Goal: Task Accomplishment & Management: Use online tool/utility

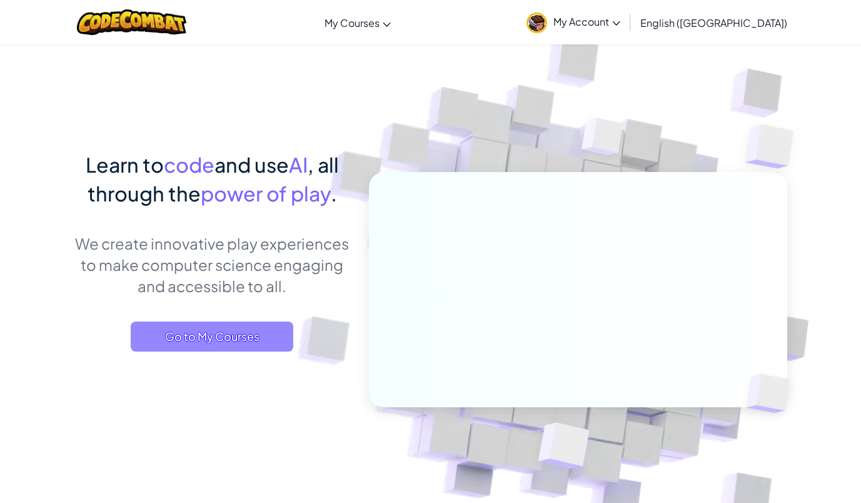
click at [260, 330] on span "Go to My Courses" at bounding box center [212, 337] width 163 height 30
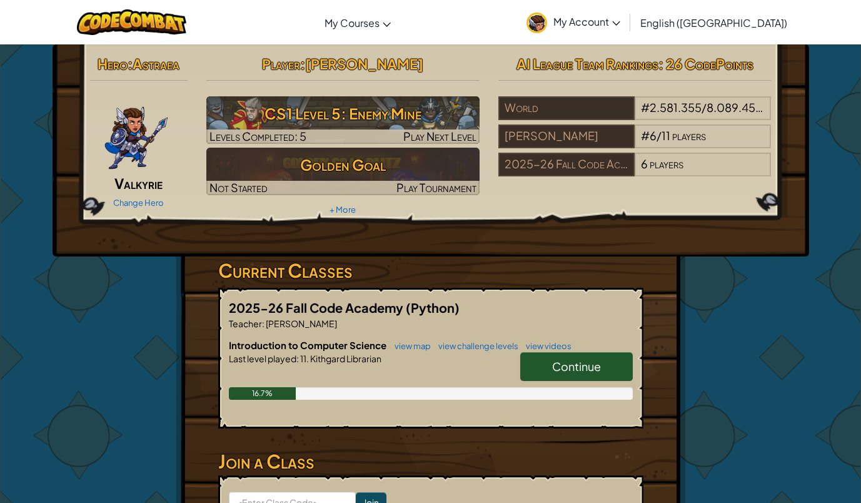
click at [597, 350] on h6 "Introduction to Computer Science view map view challenge levels view videos" at bounding box center [431, 345] width 404 height 14
click at [587, 363] on span "Continue" at bounding box center [576, 366] width 49 height 14
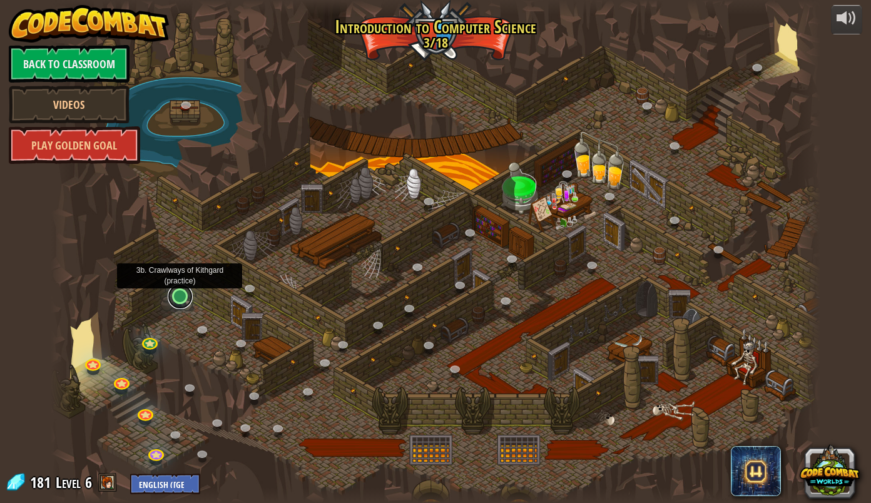
click at [176, 295] on link at bounding box center [180, 296] width 25 height 25
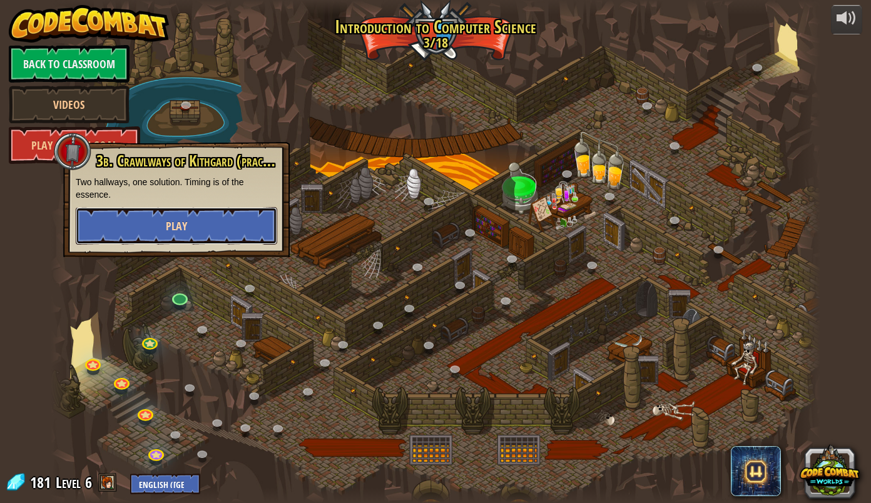
click at [176, 225] on span "Play" at bounding box center [176, 226] width 21 height 16
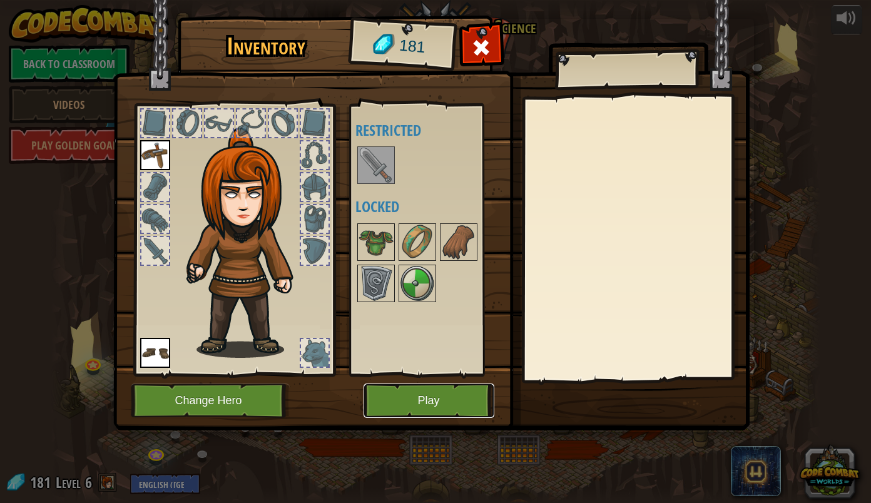
click at [413, 399] on button "Play" at bounding box center [428, 400] width 131 height 34
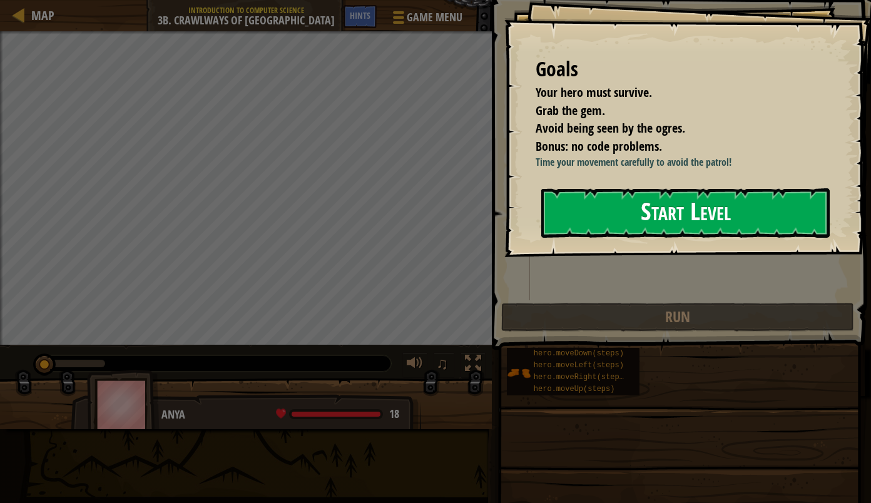
click at [649, 238] on button "Start Level" at bounding box center [685, 212] width 288 height 49
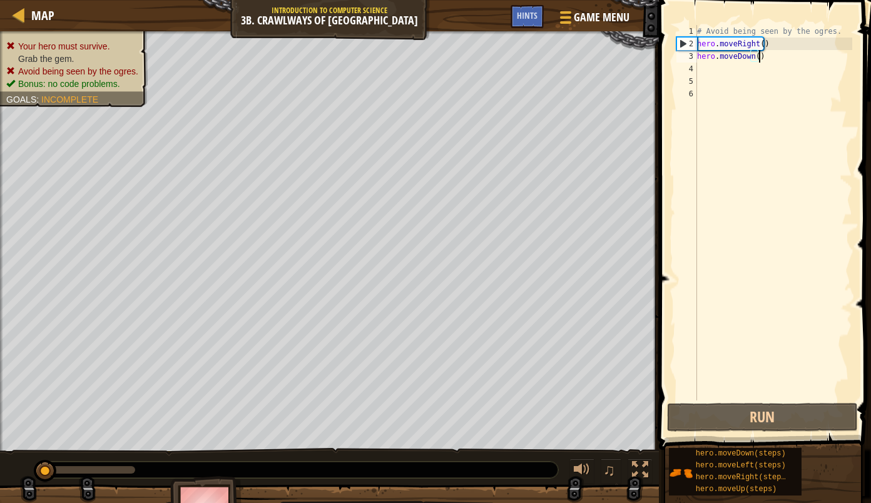
click at [773, 53] on div "# Avoid being seen by the ogres. hero . moveRight ( ) hero . moveDown ( )" at bounding box center [773, 225] width 158 height 400
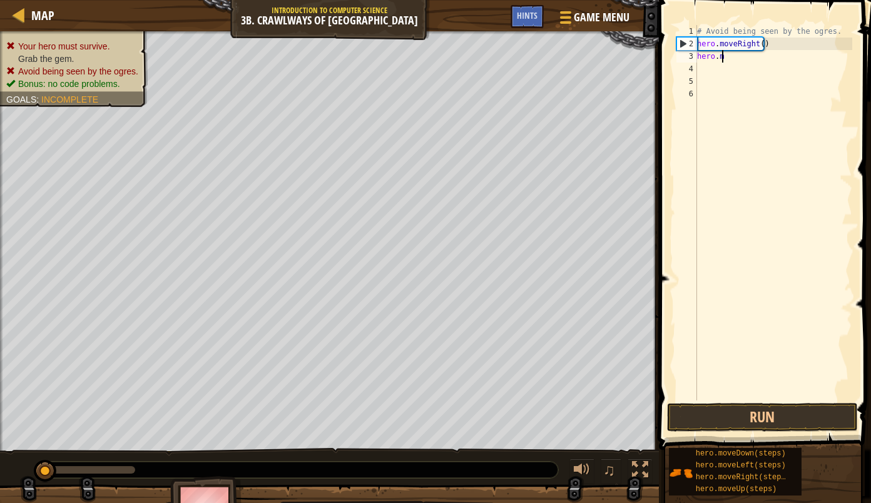
type textarea "h"
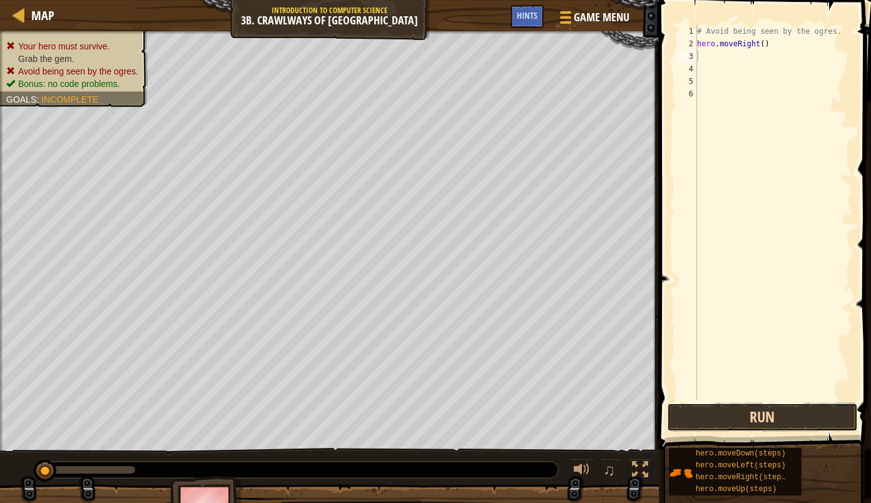
click at [798, 409] on button "Run" at bounding box center [762, 417] width 191 height 29
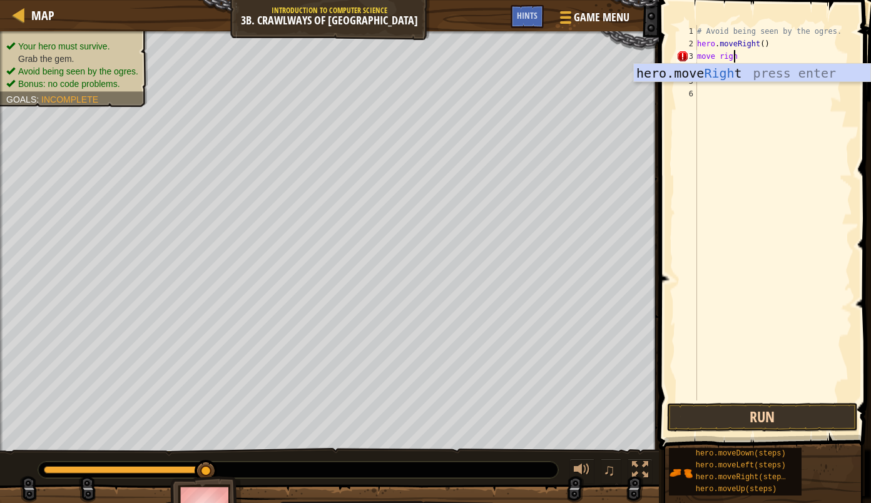
scroll to position [6, 3]
type textarea "m"
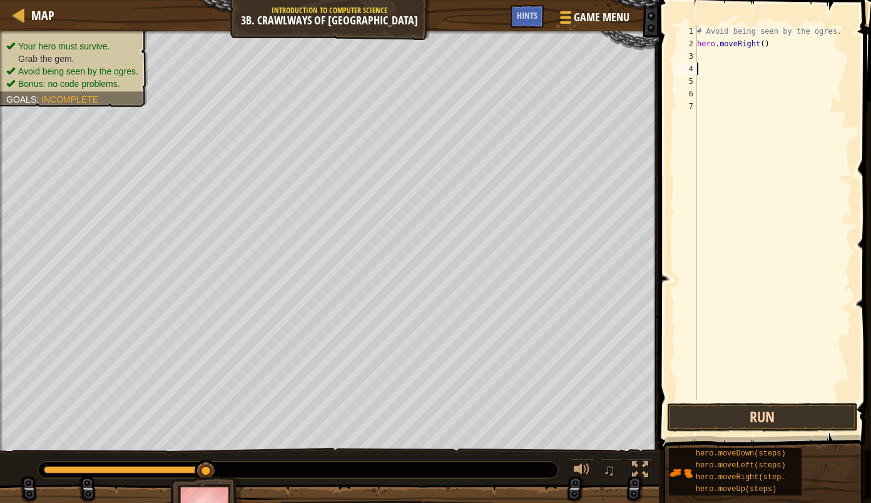
type textarea "m"
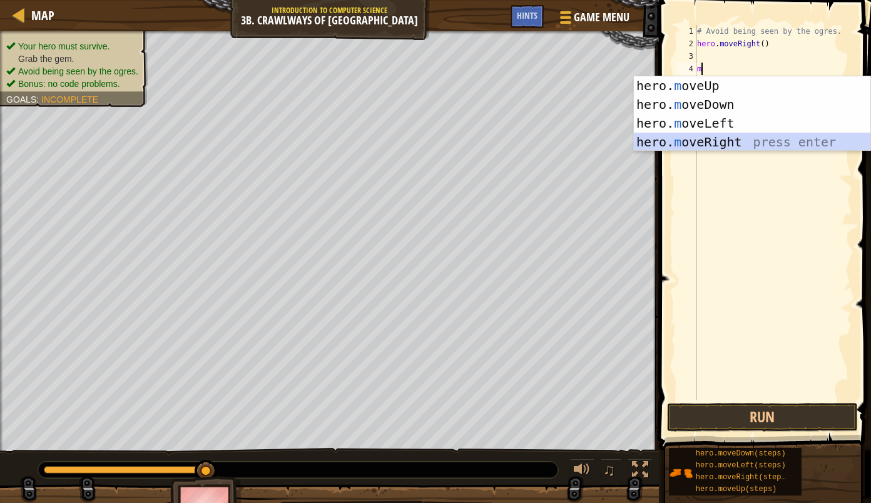
click at [723, 149] on div "hero. m oveUp press enter hero. m oveDown press enter hero. m oveLeft press ent…" at bounding box center [752, 132] width 236 height 113
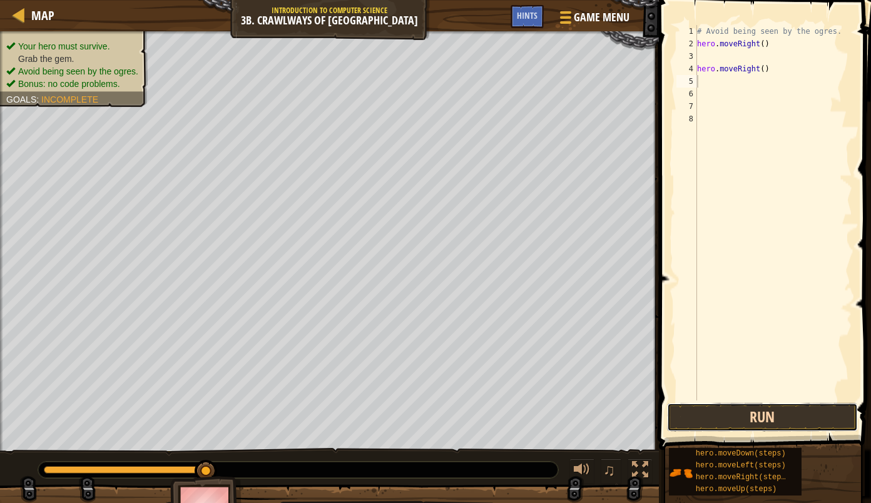
click at [746, 408] on button "Run" at bounding box center [762, 417] width 191 height 29
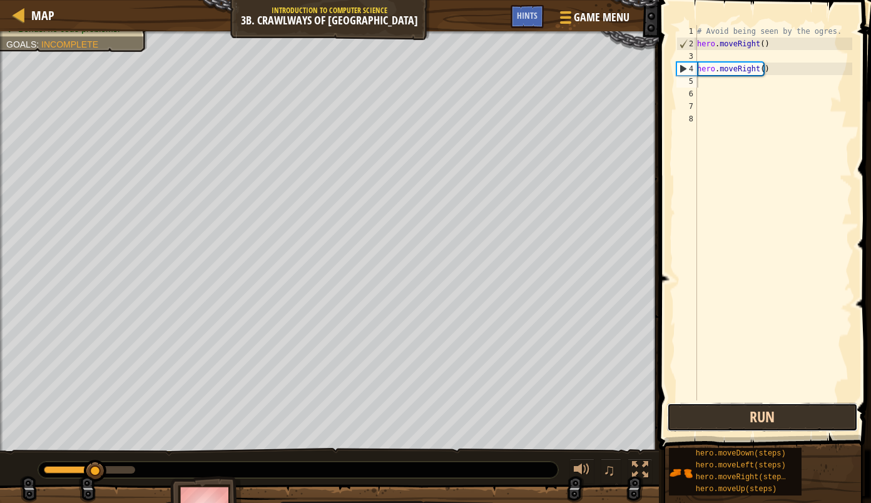
click at [746, 408] on button "Run" at bounding box center [762, 417] width 191 height 29
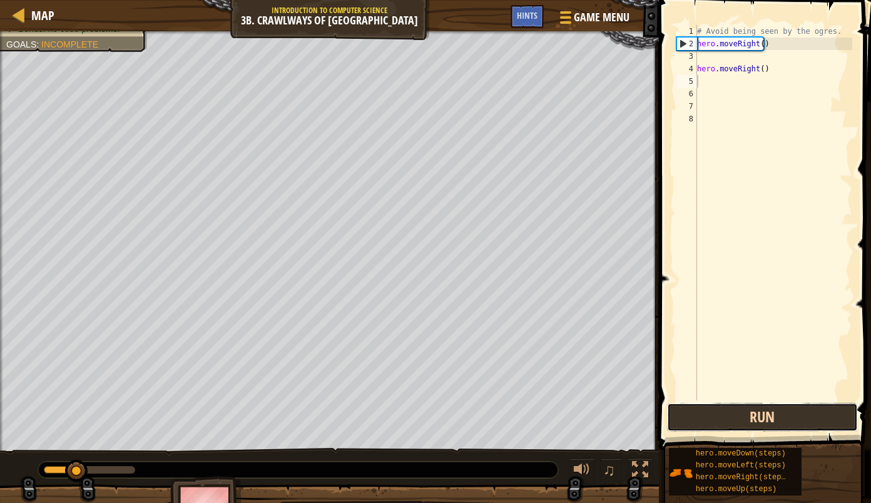
click at [746, 408] on button "Run" at bounding box center [762, 417] width 191 height 29
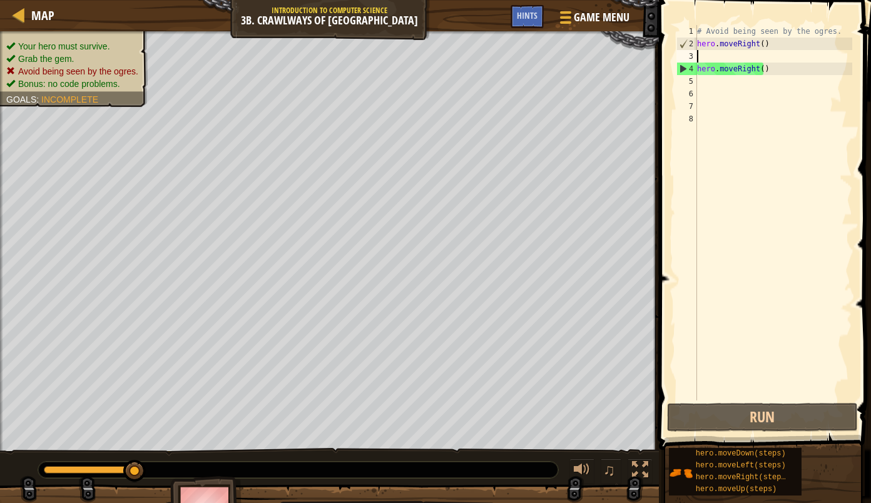
click at [722, 58] on div "# Avoid being seen by the ogres. hero . moveRight ( ) hero . moveRight ( )" at bounding box center [773, 225] width 158 height 400
type textarea "m"
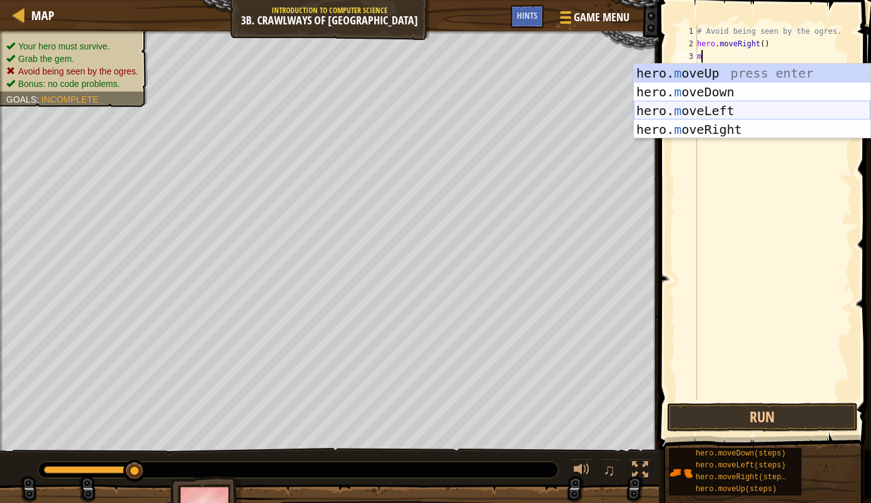
click at [684, 113] on div "hero. m oveUp press enter hero. m oveDown press enter hero. m oveLeft press ent…" at bounding box center [752, 120] width 236 height 113
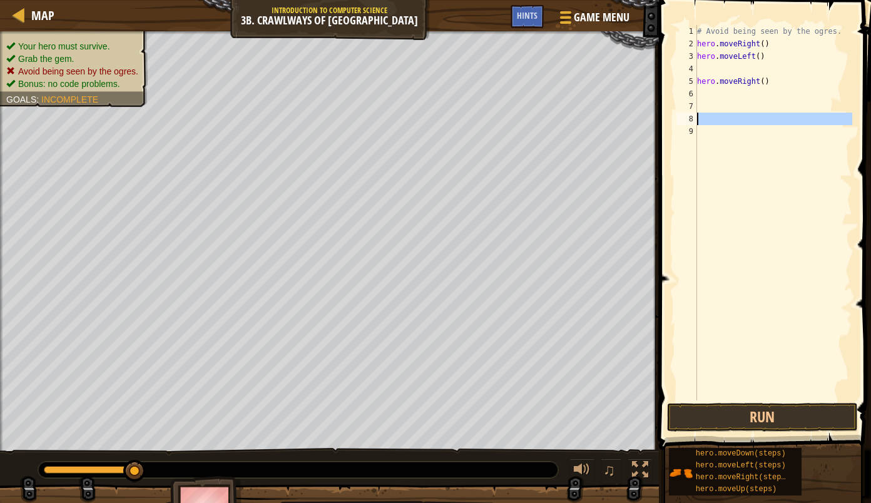
click at [684, 113] on div "8" at bounding box center [686, 119] width 21 height 13
click at [757, 69] on div "# Avoid being seen by the ogres. hero . moveRight ( ) hero . moveLeft ( ) hero …" at bounding box center [773, 225] width 158 height 400
type textarea "hero.moveLeft()"
click at [739, 79] on div "# Avoid being seen by the ogres. hero . moveRight ( ) hero . moveLeft ( ) hero …" at bounding box center [773, 225] width 158 height 400
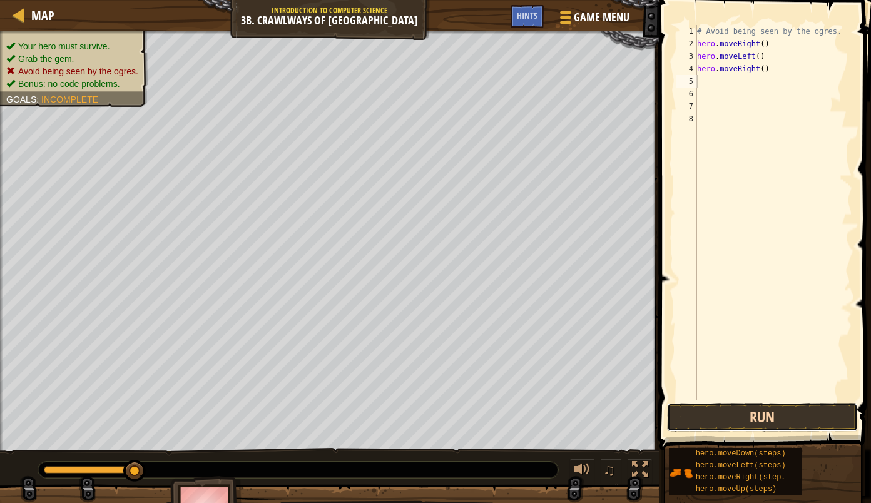
click at [806, 425] on button "Run" at bounding box center [762, 417] width 191 height 29
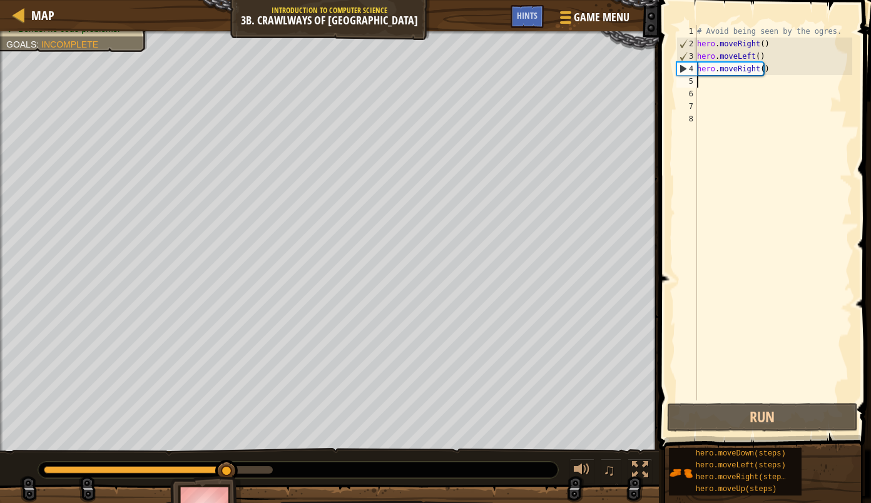
click at [719, 82] on div "# Avoid being seen by the ogres. hero . moveRight ( ) hero . moveLeft ( ) hero …" at bounding box center [773, 225] width 158 height 400
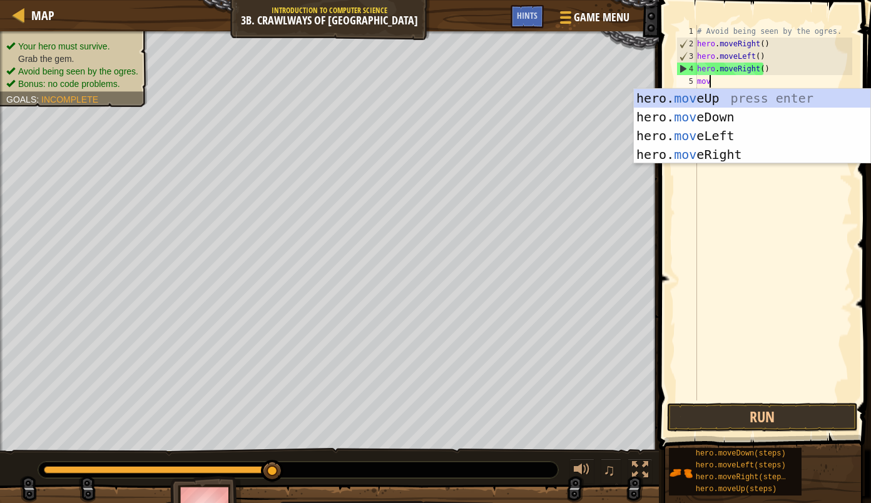
type textarea "move"
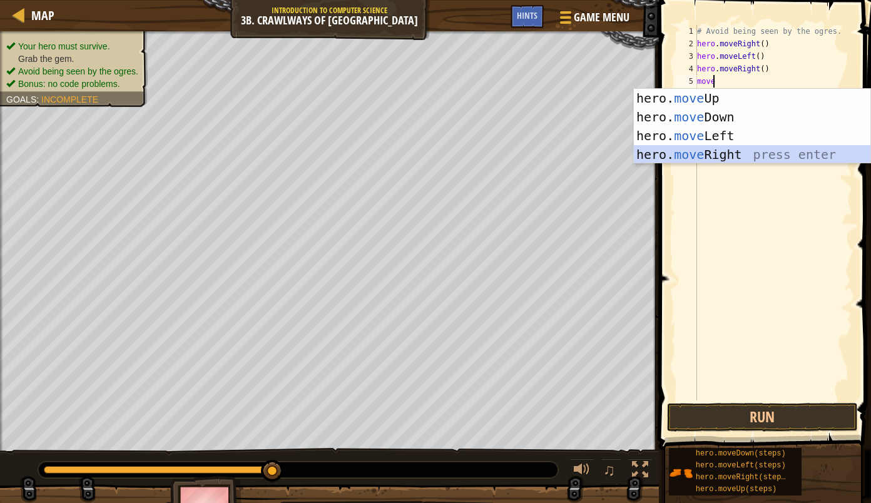
click at [709, 151] on div "hero. move Up press enter hero. move Down press enter hero. move Left press ent…" at bounding box center [752, 145] width 236 height 113
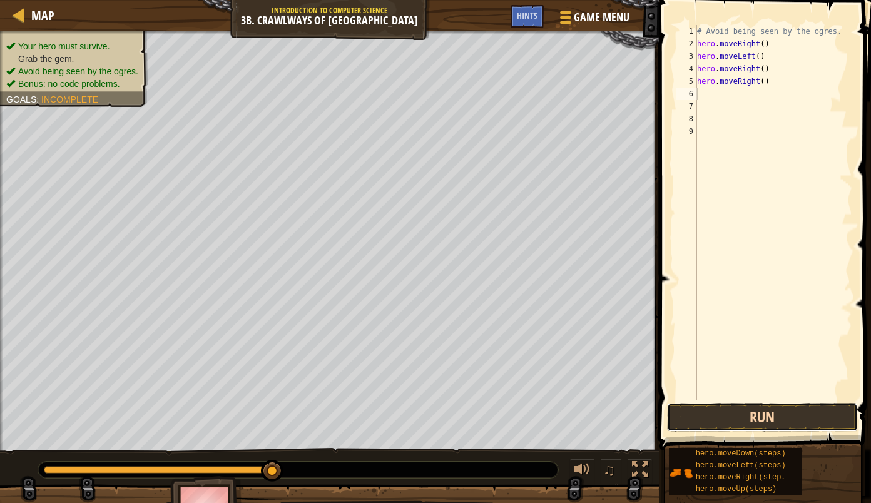
click at [688, 406] on button "Run" at bounding box center [762, 417] width 191 height 29
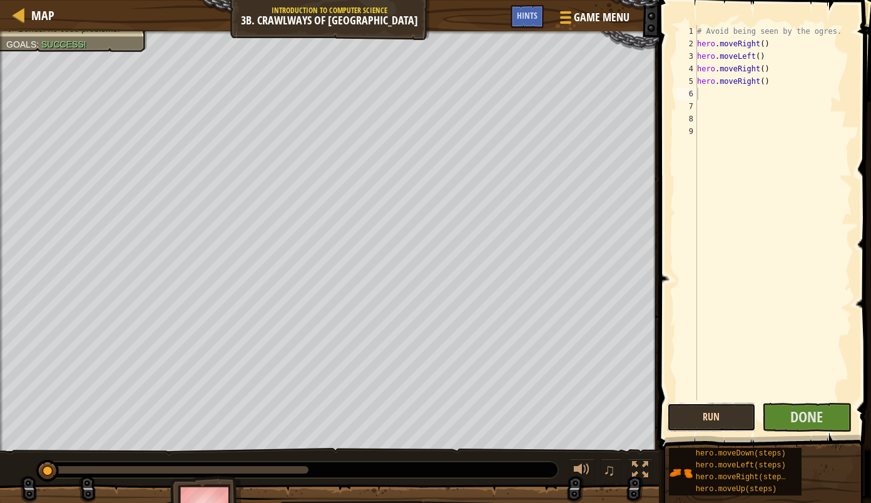
click at [688, 406] on button "Run" at bounding box center [711, 417] width 89 height 29
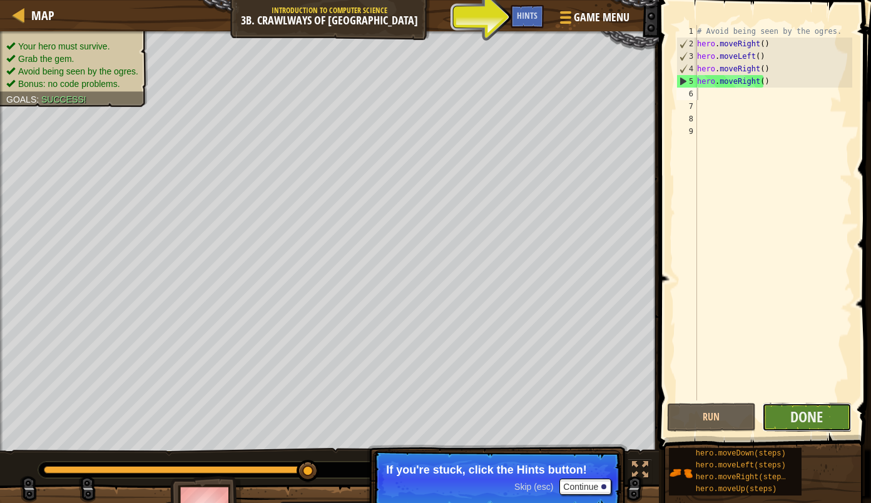
click at [825, 403] on button "Done" at bounding box center [806, 417] width 89 height 29
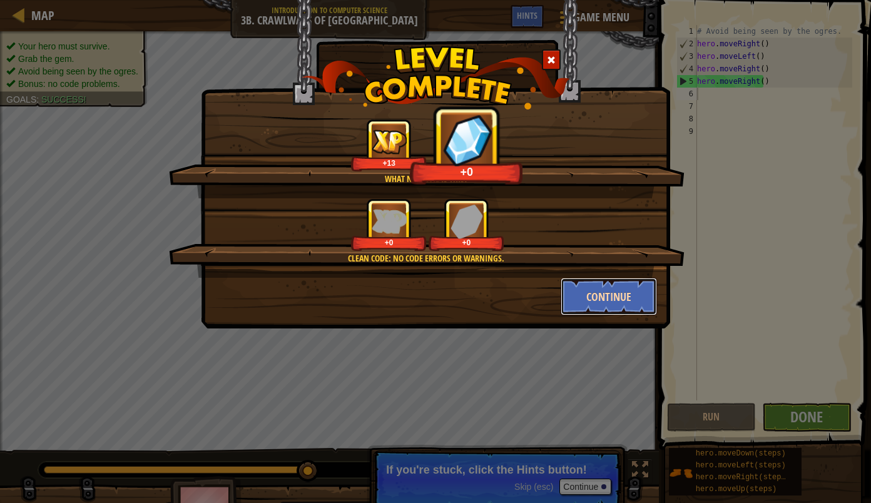
click at [638, 299] on button "Continue" at bounding box center [609, 297] width 97 height 38
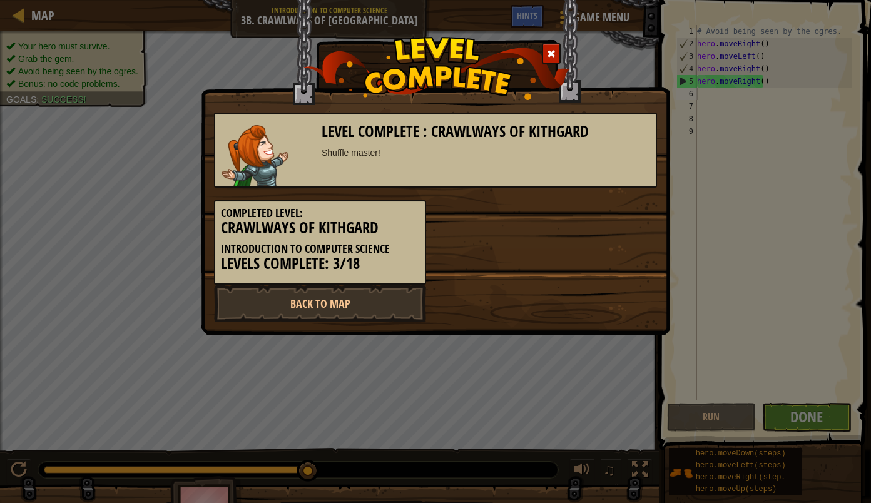
click at [594, 278] on div "Completed Level: Crawlways of Kithgard Introduction to Computer Science Levels …" at bounding box center [436, 236] width 462 height 97
click at [367, 300] on link "Back to Map" at bounding box center [320, 304] width 212 height 38
